Goal: Navigation & Orientation: Go to known website

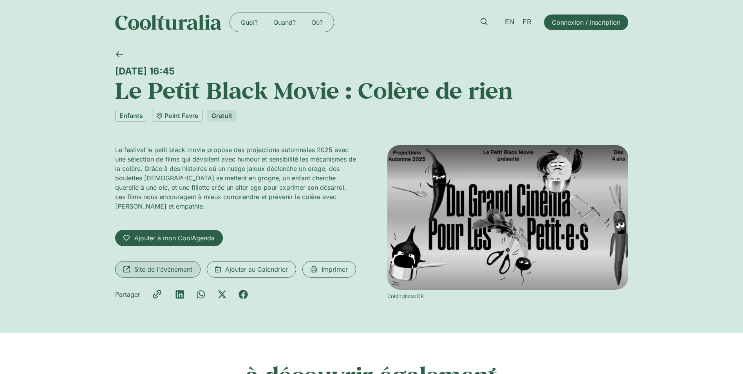
click at [167, 270] on span "Site de l'événement" at bounding box center [163, 268] width 58 height 9
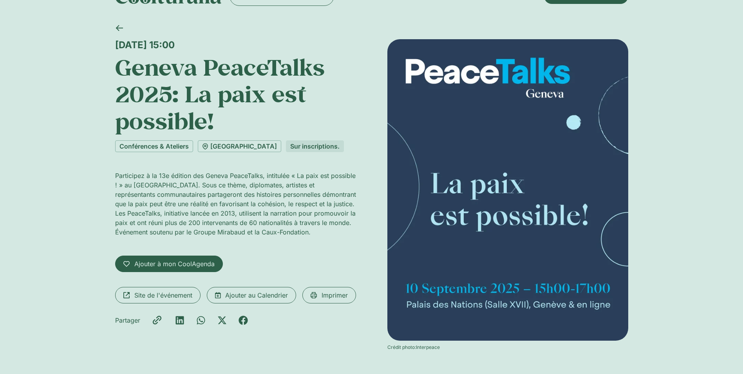
scroll to position [39, 0]
